Goal: Navigation & Orientation: Find specific page/section

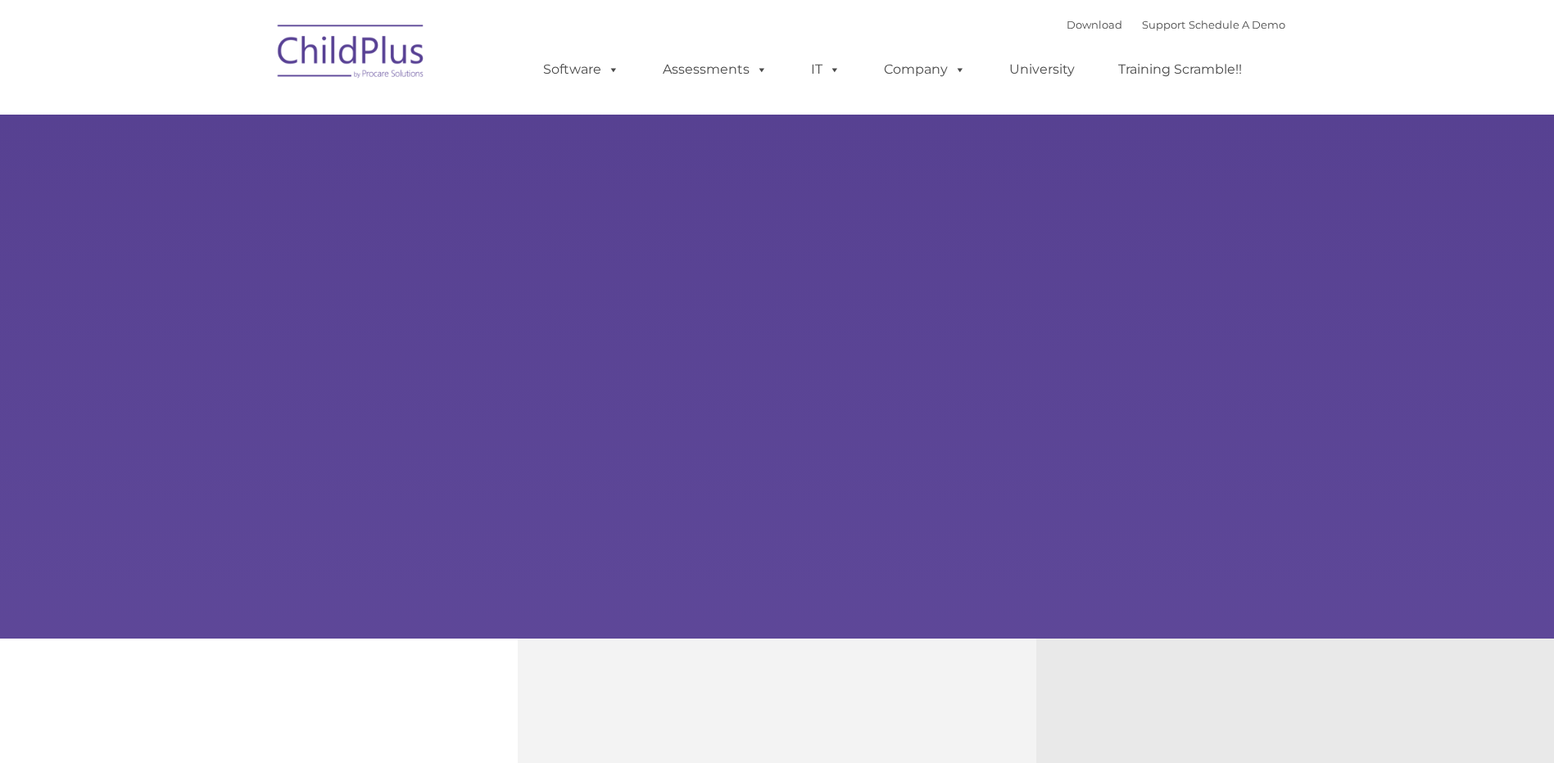
type input ""
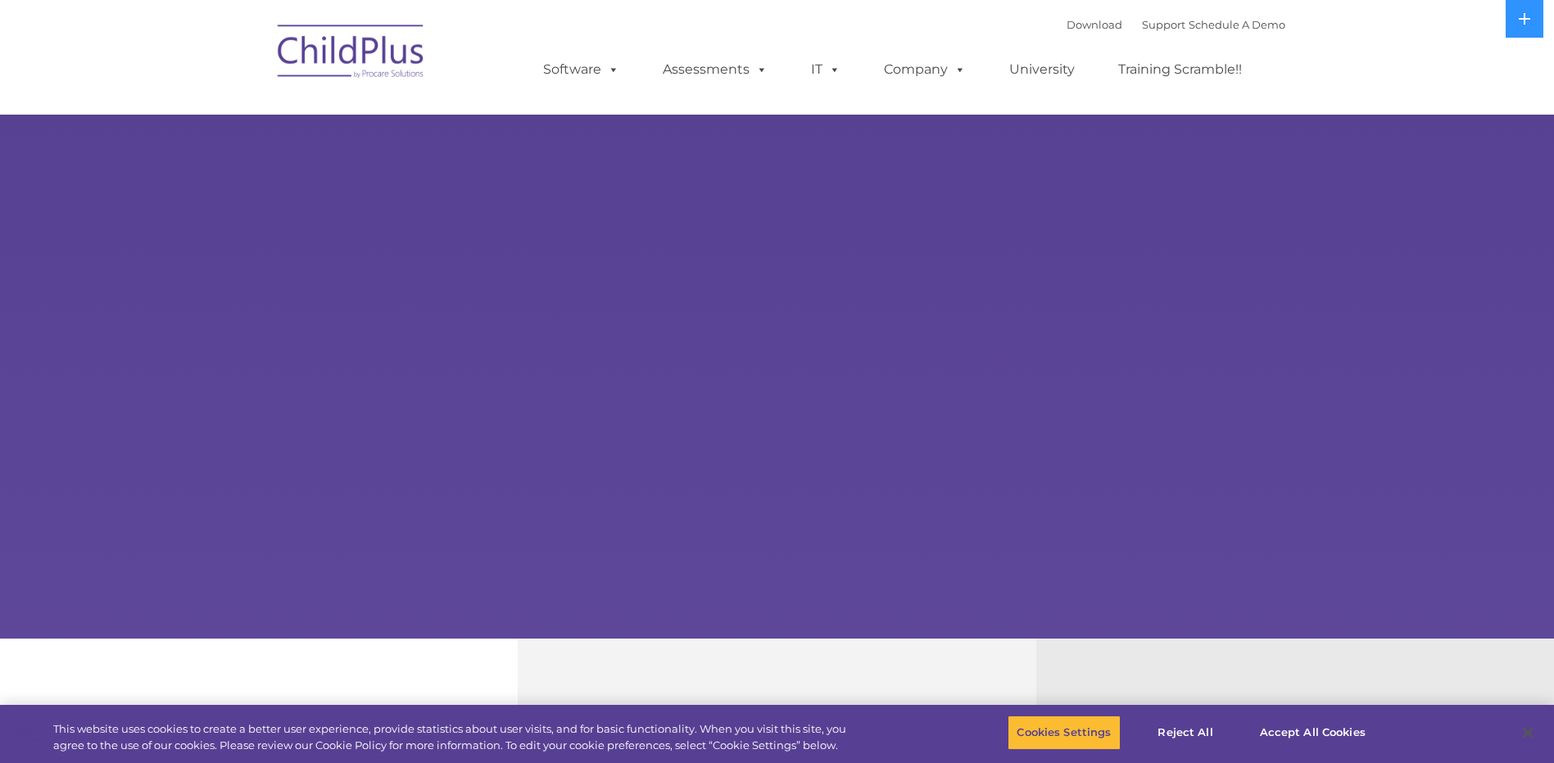
select select "MEDIUM"
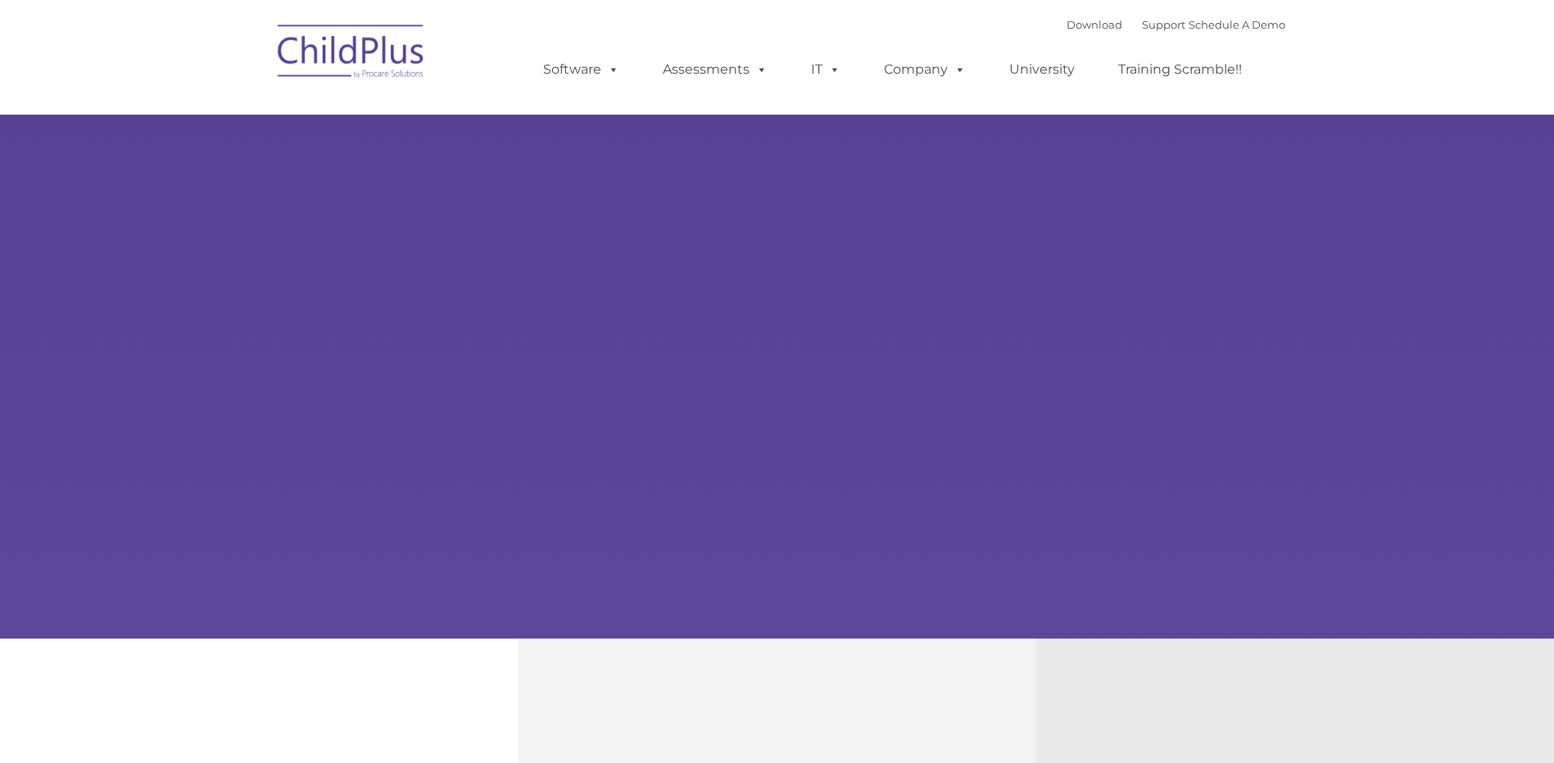
type input ""
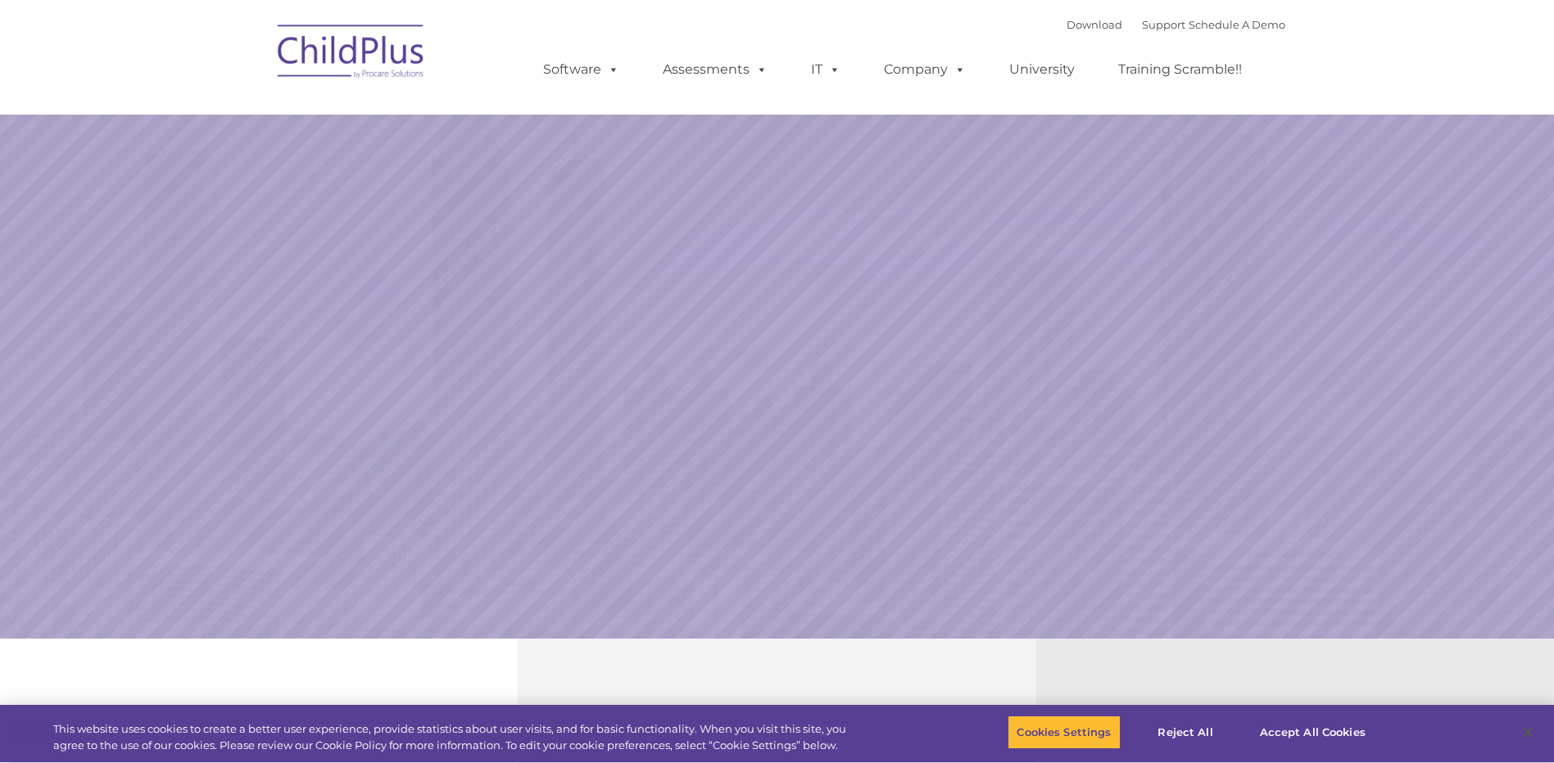
select select "MEDIUM"
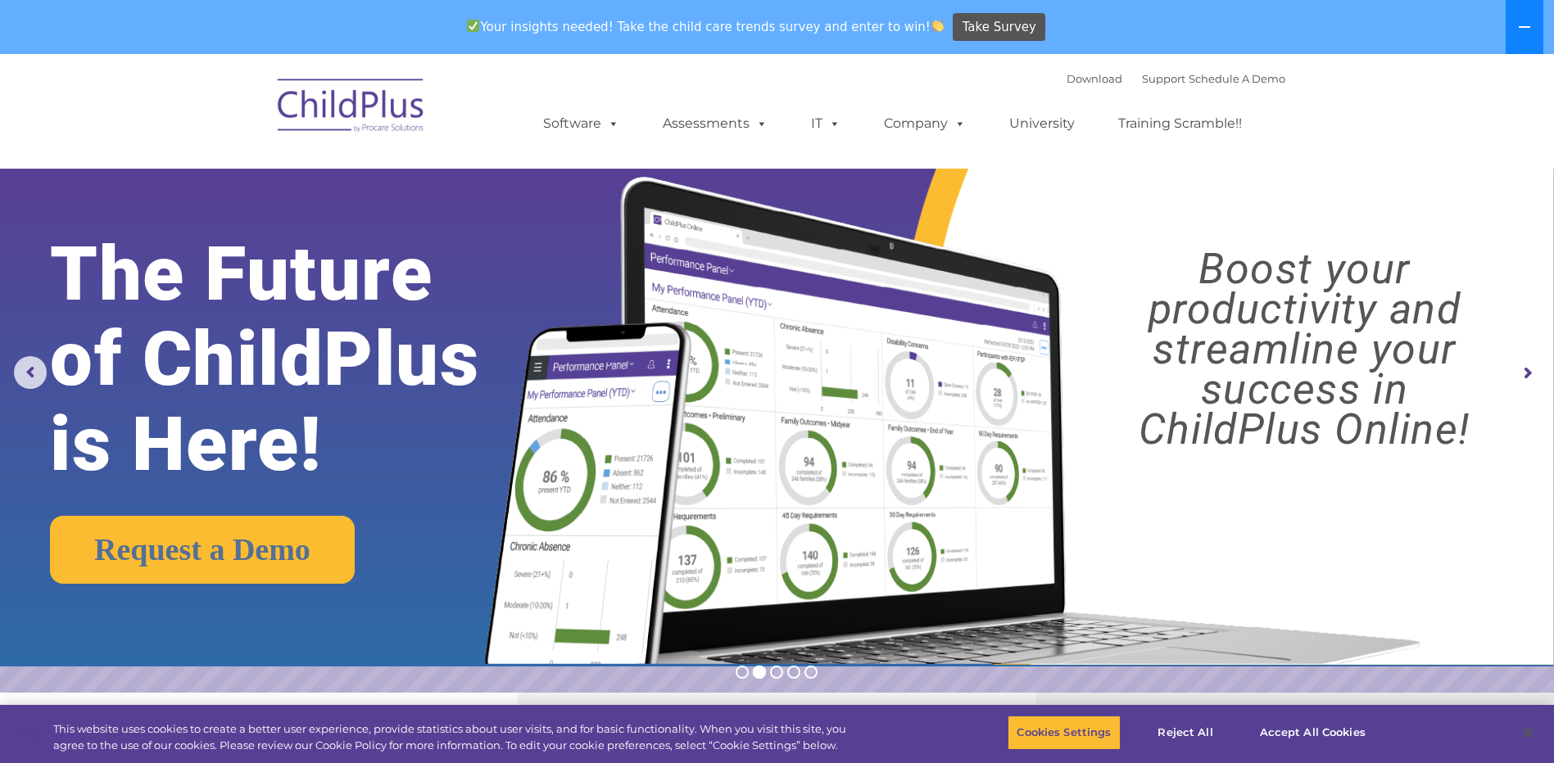
click at [1534, 22] on button at bounding box center [1524, 27] width 38 height 54
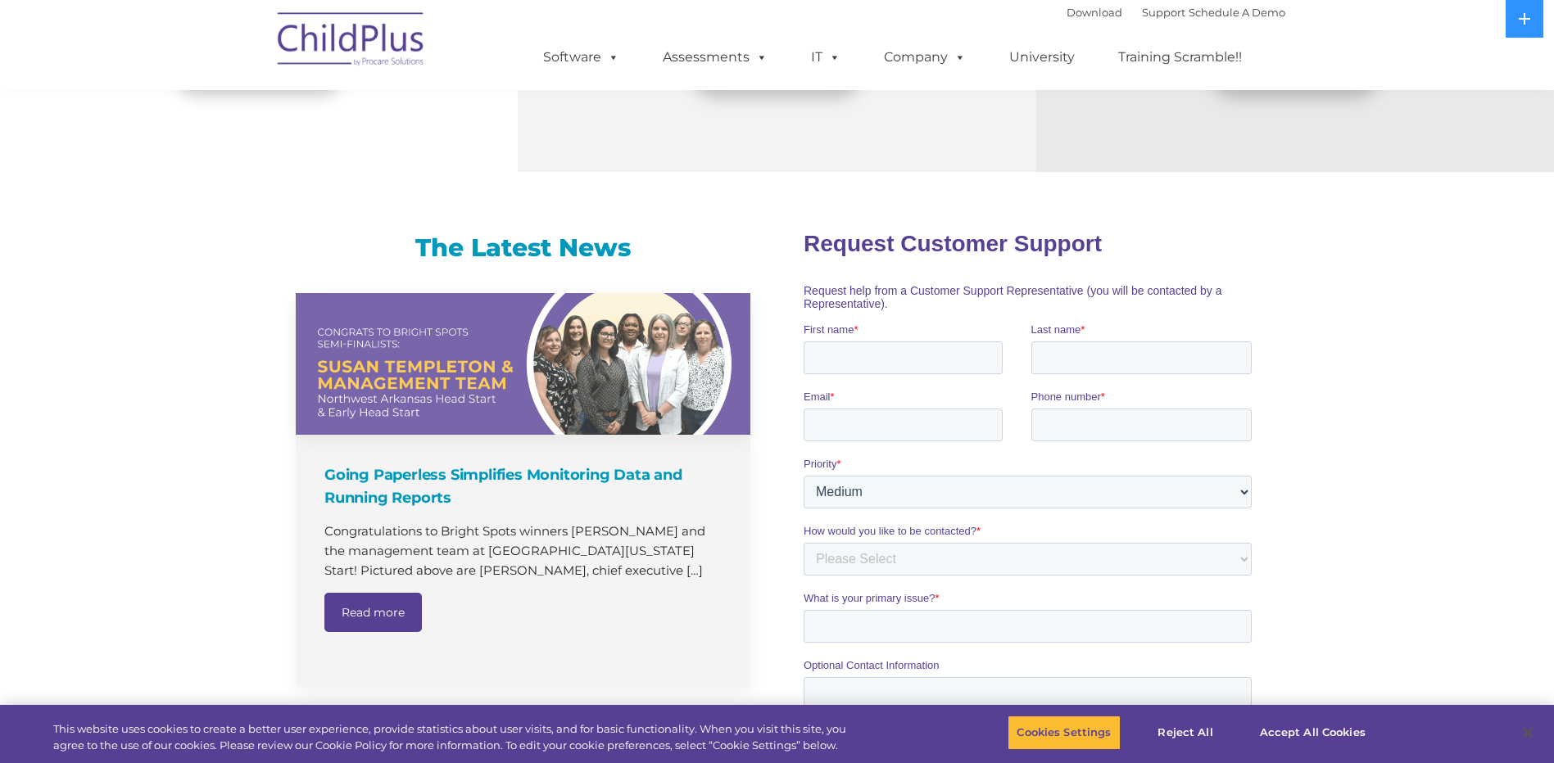
scroll to position [850, 0]
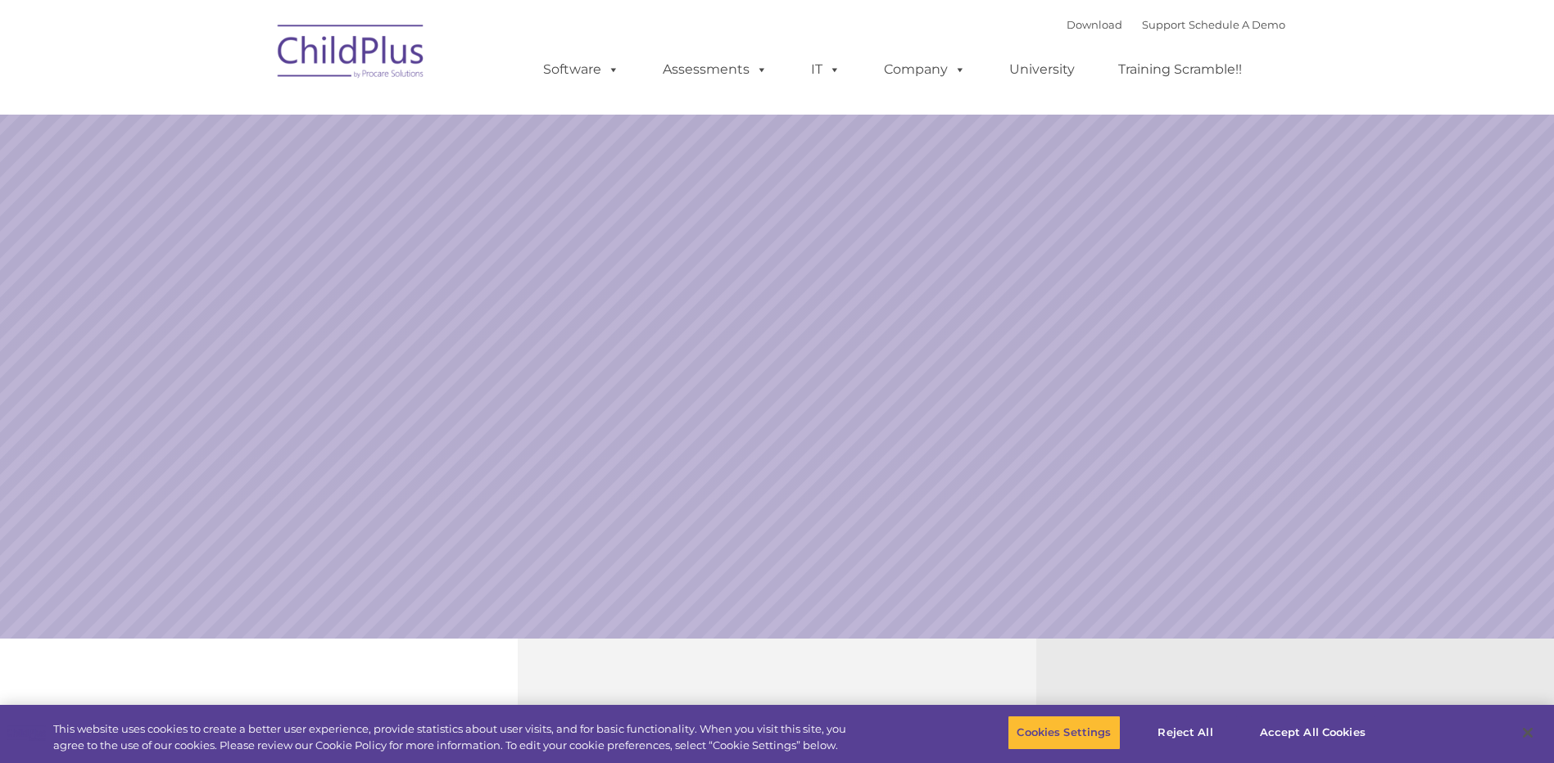
select select "MEDIUM"
